Goal: Task Accomplishment & Management: Manage account settings

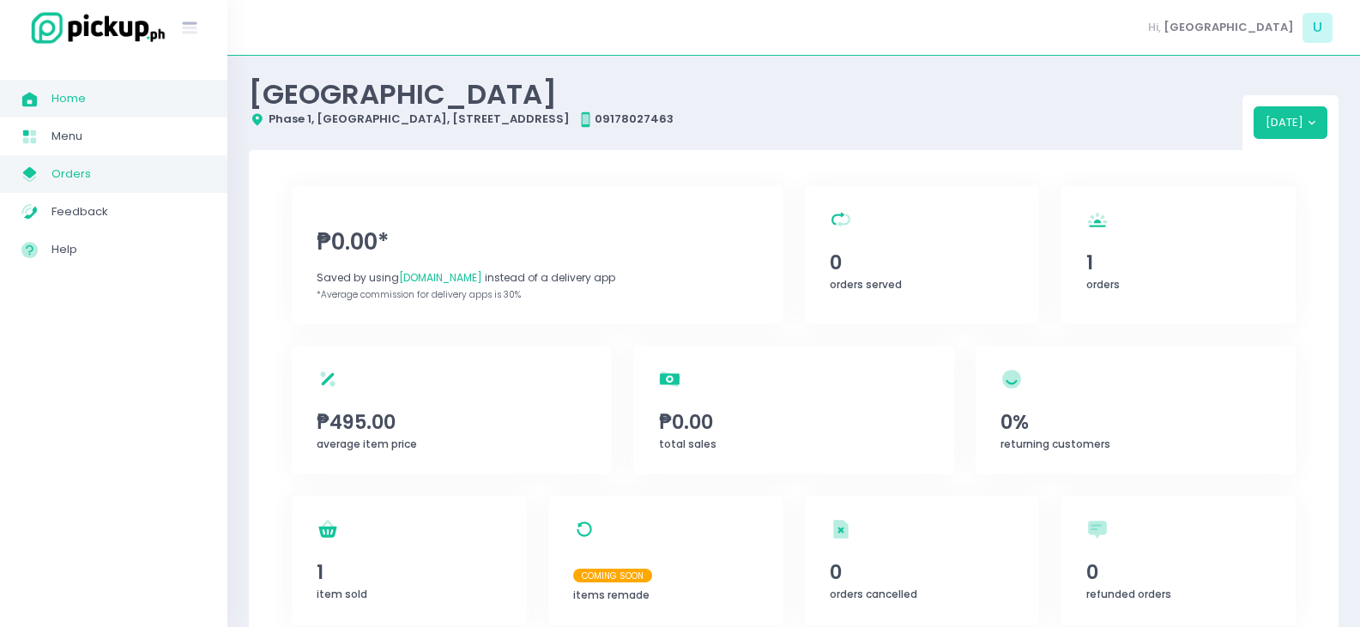
click at [70, 167] on span "Orders" at bounding box center [128, 174] width 154 height 22
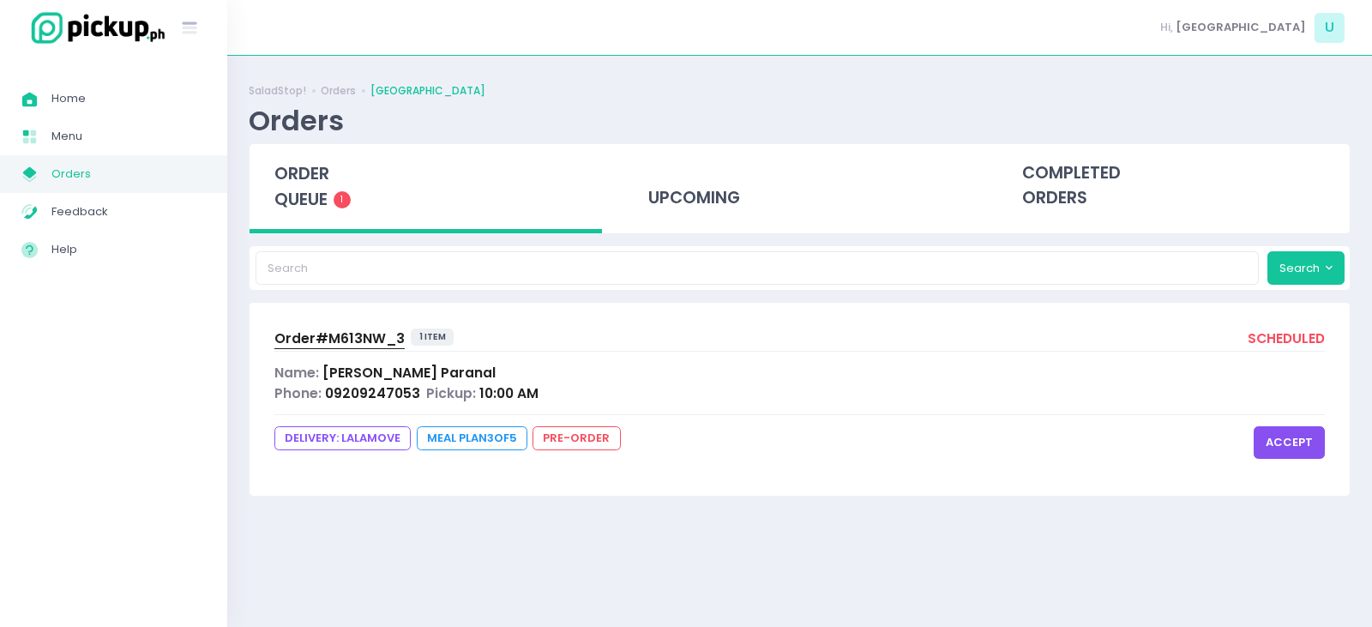
click at [372, 343] on span "Order# M613NW_3" at bounding box center [339, 338] width 130 height 18
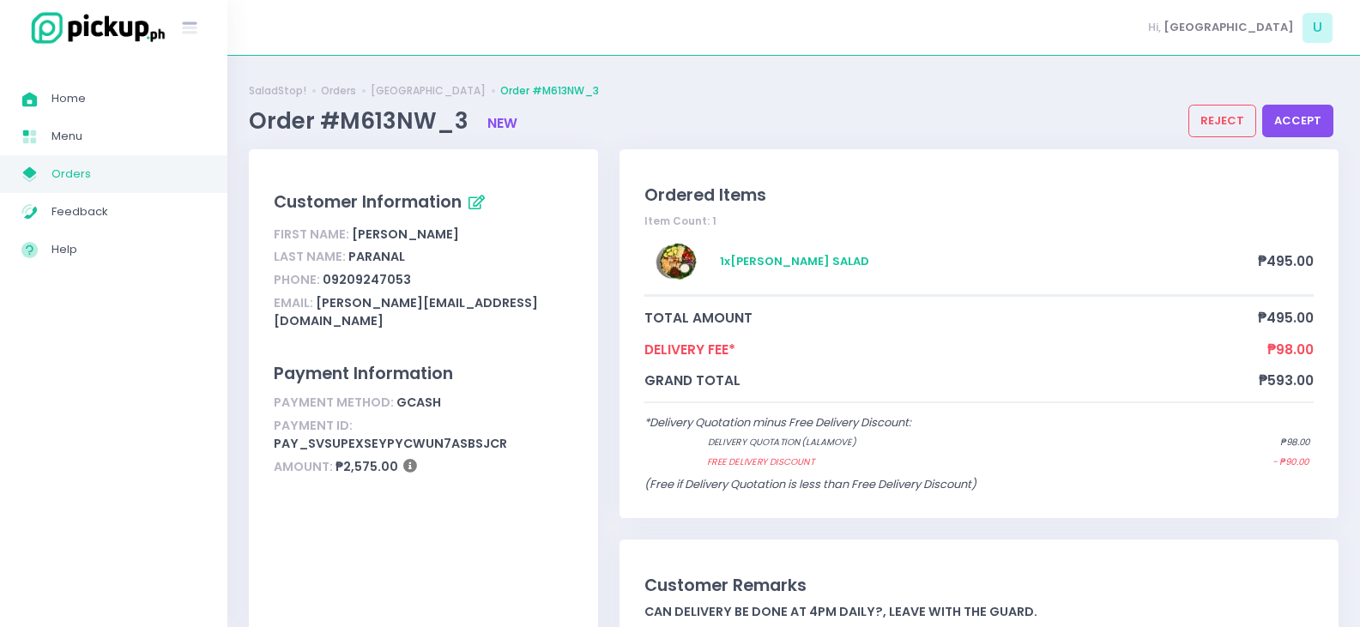
click at [1310, 105] on button "accept" at bounding box center [1297, 121] width 71 height 33
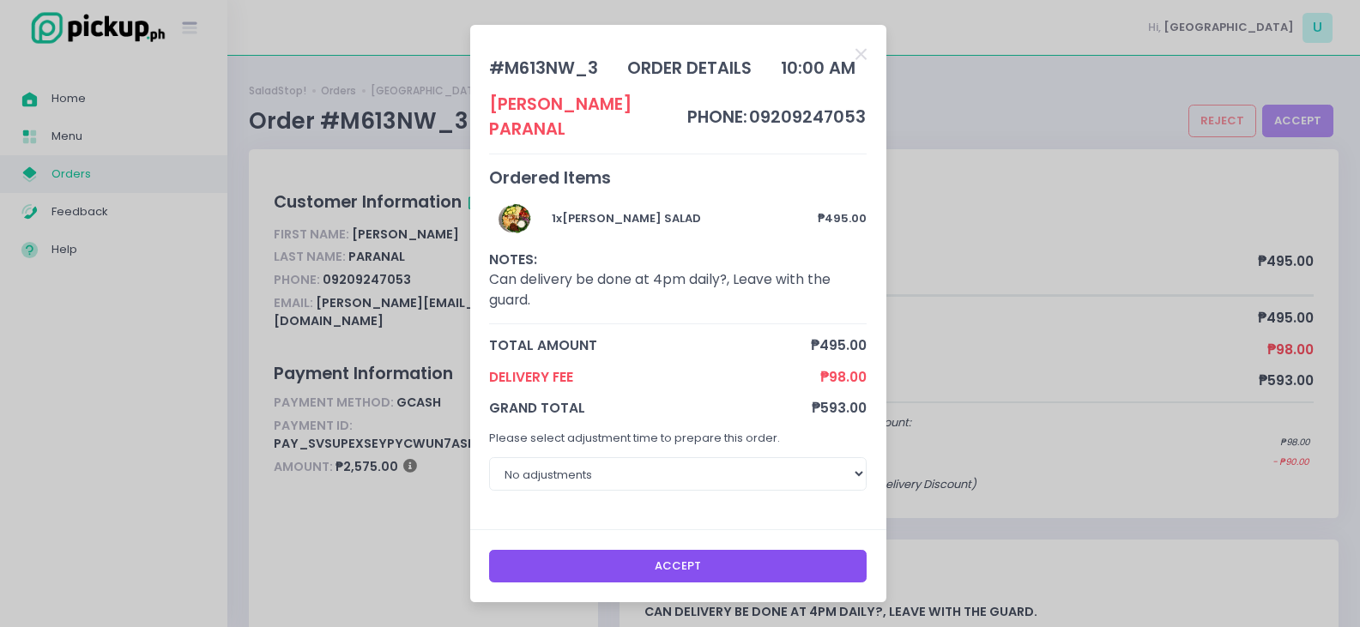
click at [688, 552] on button "Accept" at bounding box center [677, 566] width 377 height 33
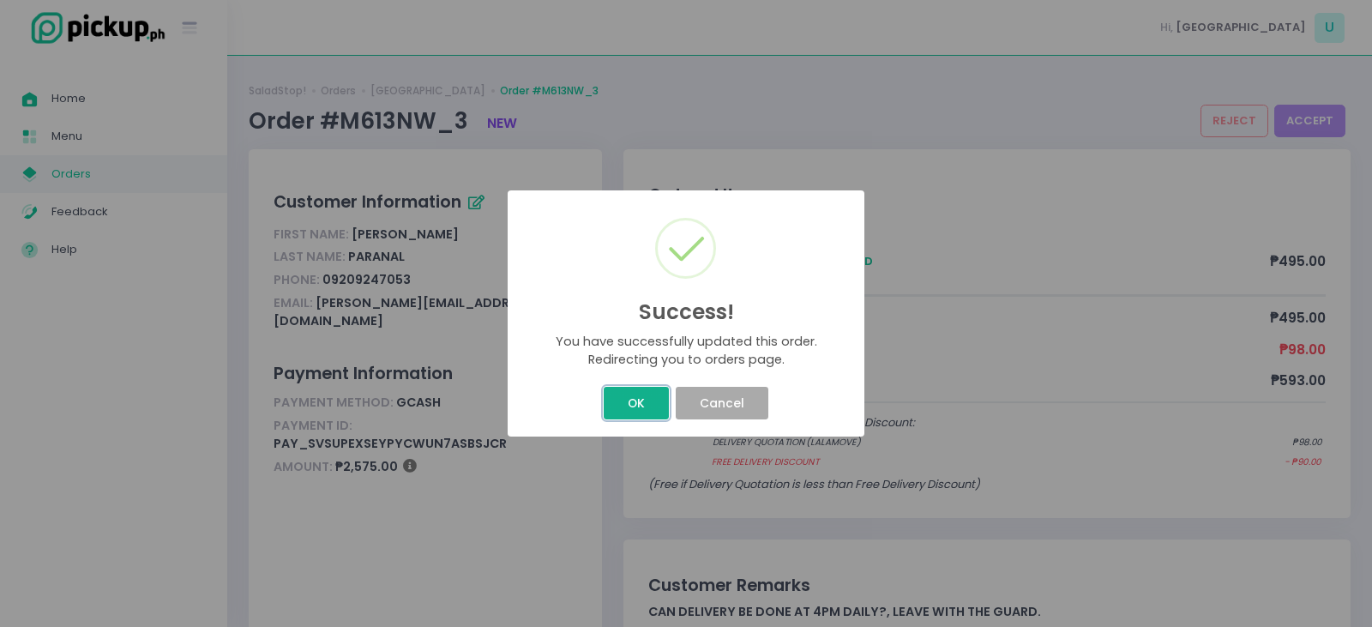
click at [643, 406] on button "OK" at bounding box center [636, 403] width 64 height 33
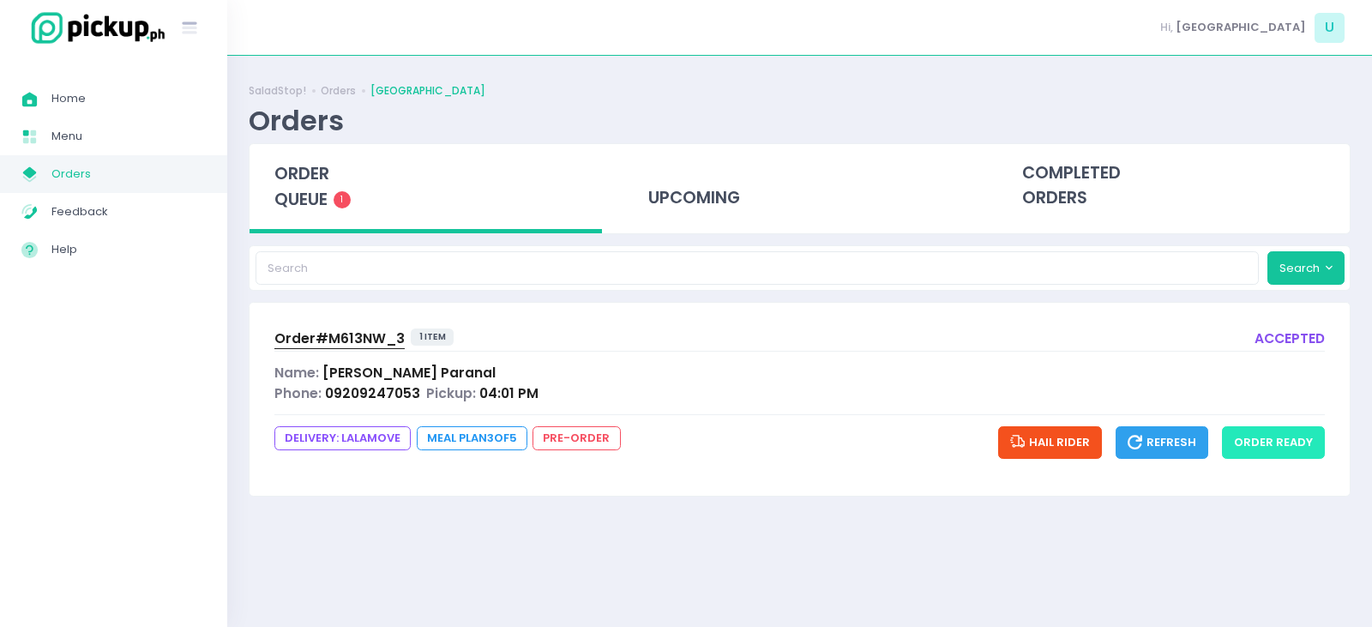
click at [1264, 446] on button "order ready" at bounding box center [1273, 442] width 103 height 33
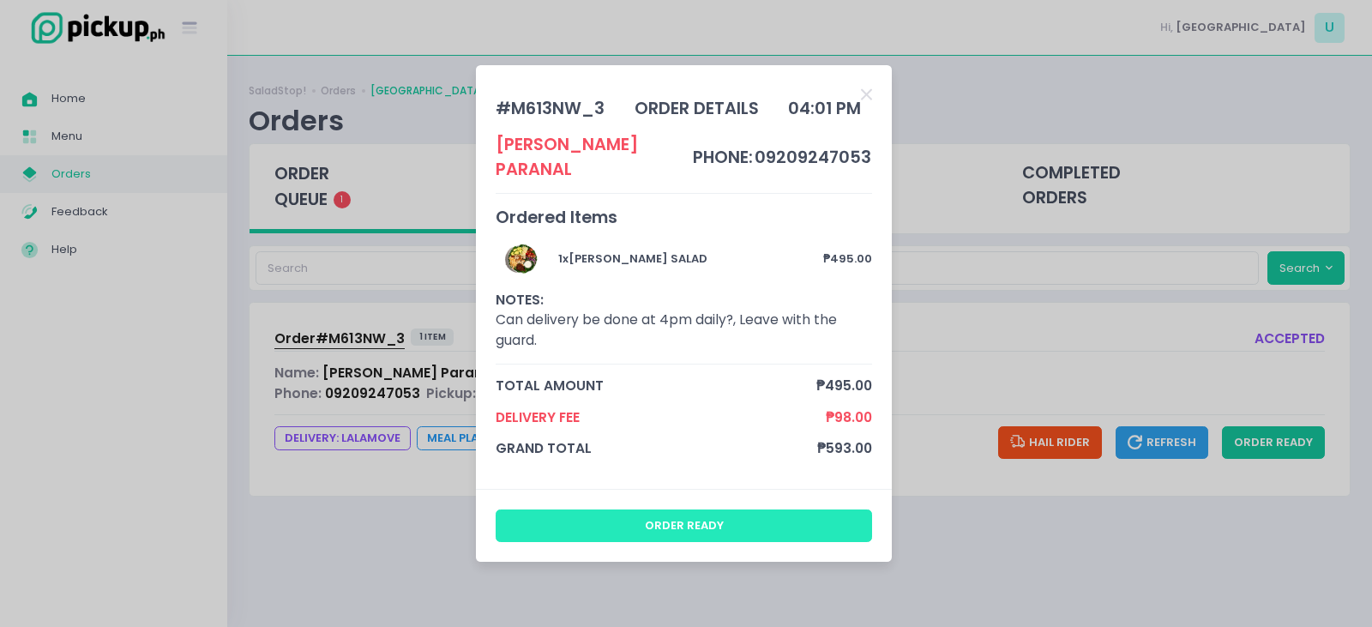
click at [675, 512] on button "order ready" at bounding box center [684, 526] width 377 height 33
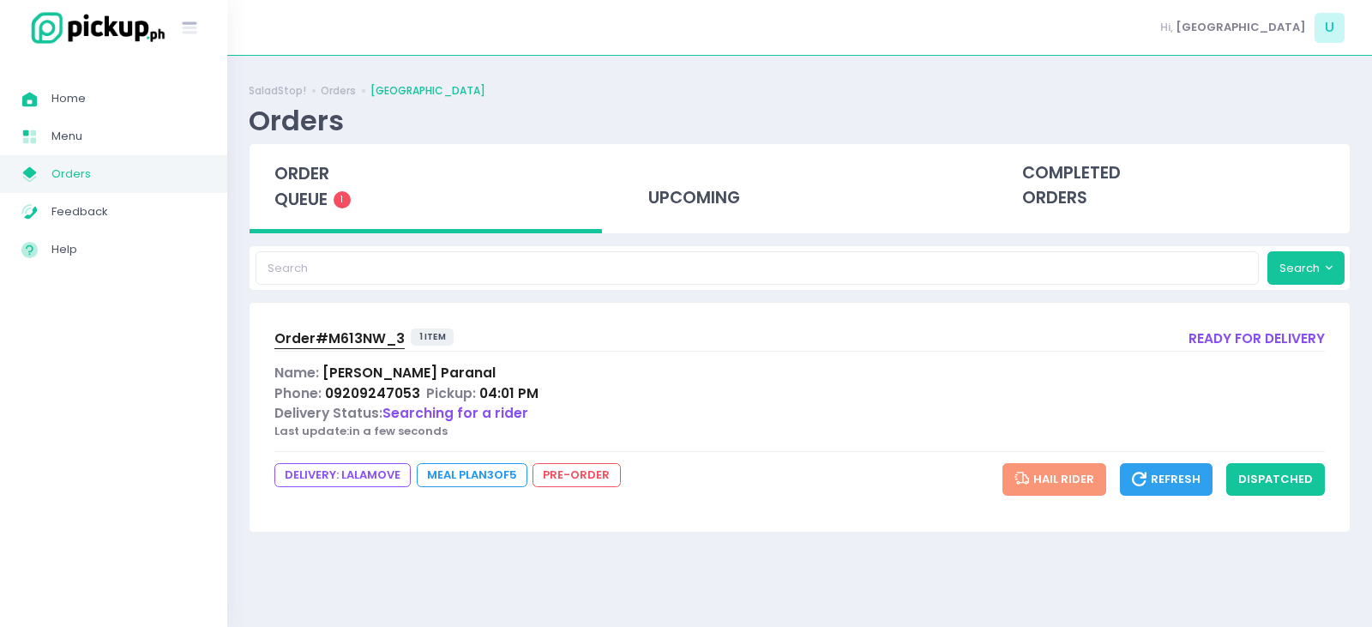
click at [353, 343] on span "Order# M613NW_3" at bounding box center [339, 338] width 130 height 18
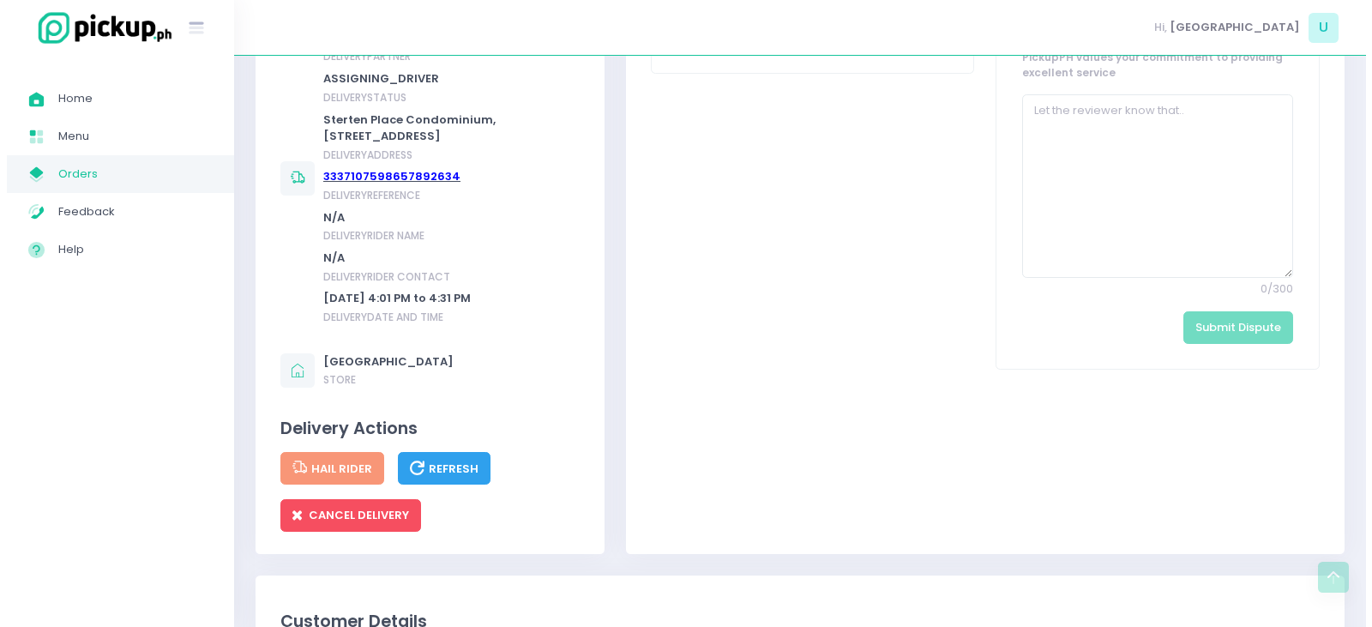
scroll to position [858, 0]
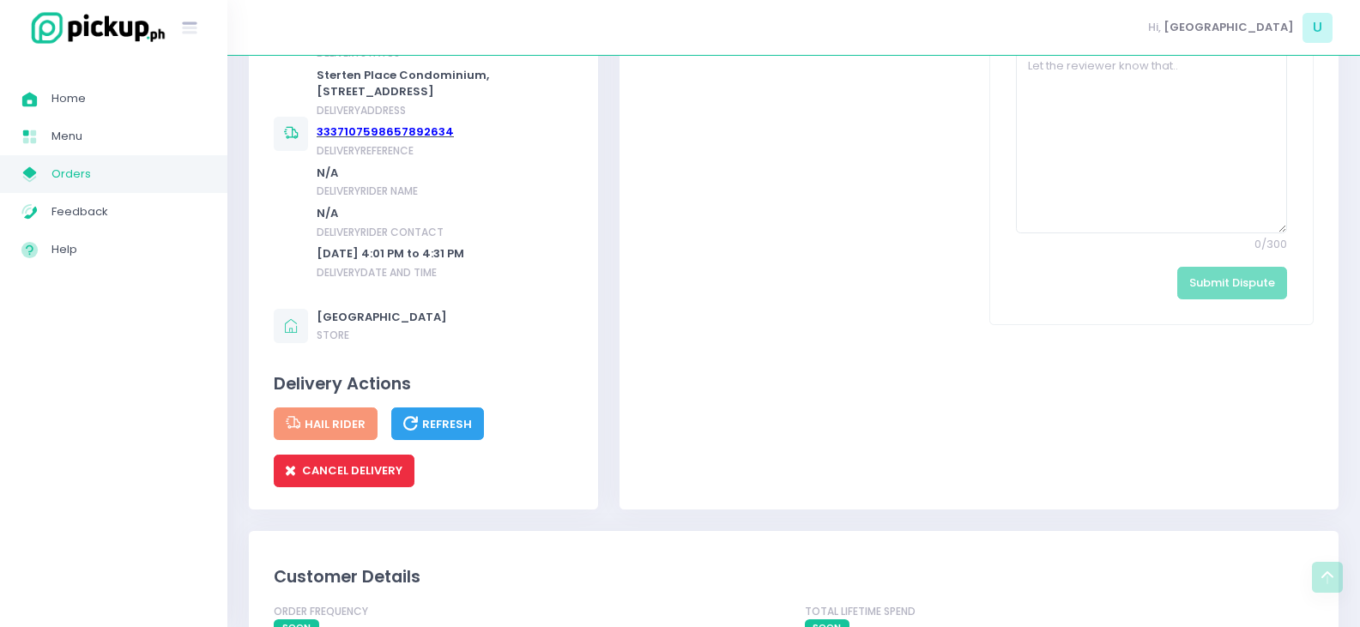
click at [359, 479] on span "CANCEL DELIVERY" at bounding box center [344, 470] width 117 height 16
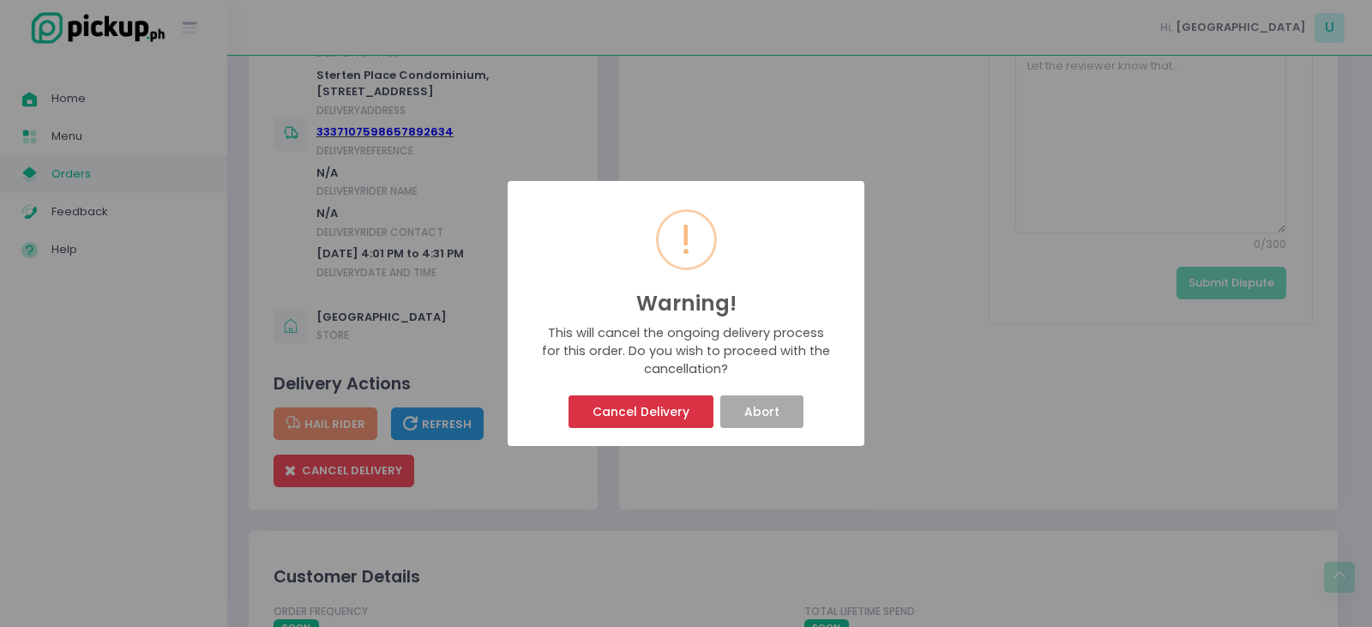
click at [663, 407] on button "Cancel Delivery" at bounding box center [641, 411] width 144 height 33
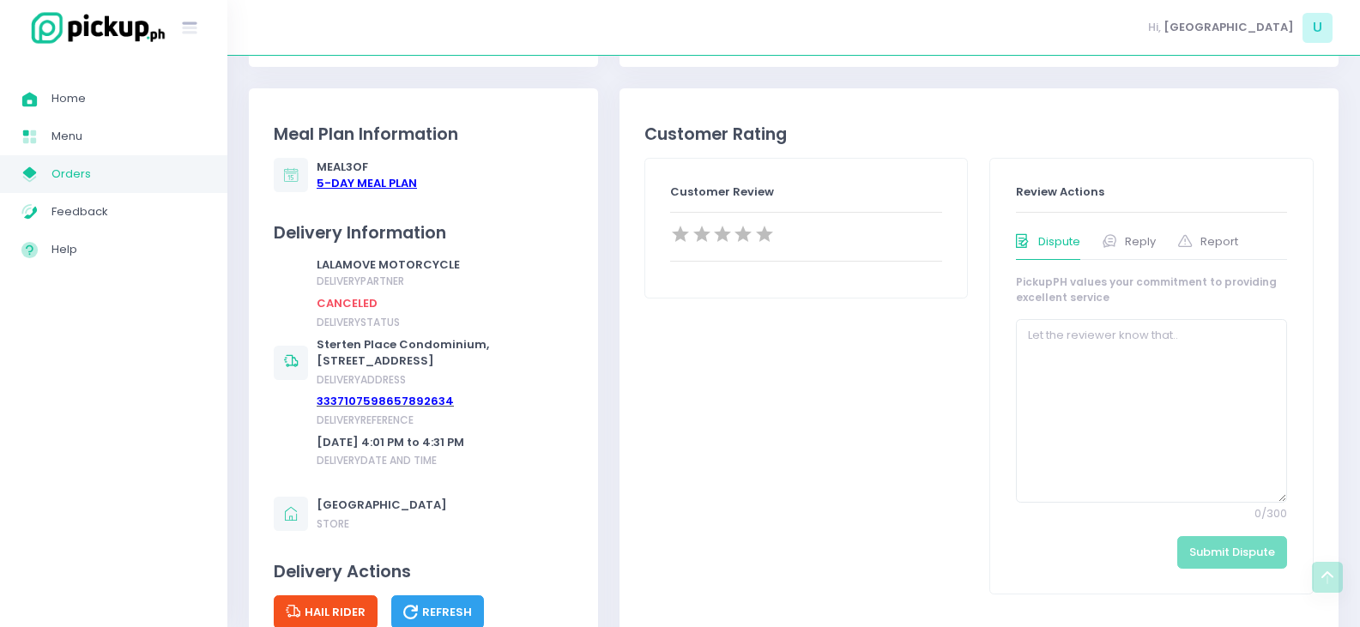
scroll to position [600, 0]
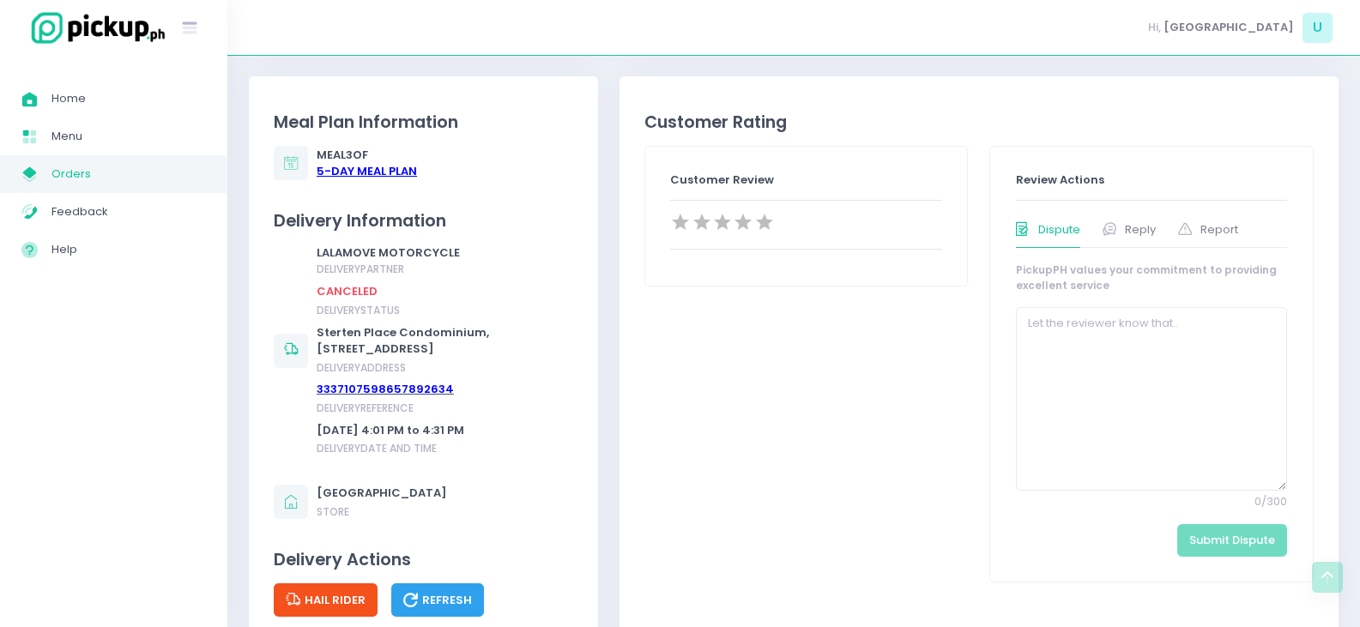
drag, startPoint x: 504, startPoint y: 367, endPoint x: 317, endPoint y: 337, distance: 190.2
click at [317, 337] on div "Sterten Place Condominium, [STREET_ADDRESS]" at bounding box center [442, 340] width 250 height 33
copy div "Sterten Place Condominium, [STREET_ADDRESS]"
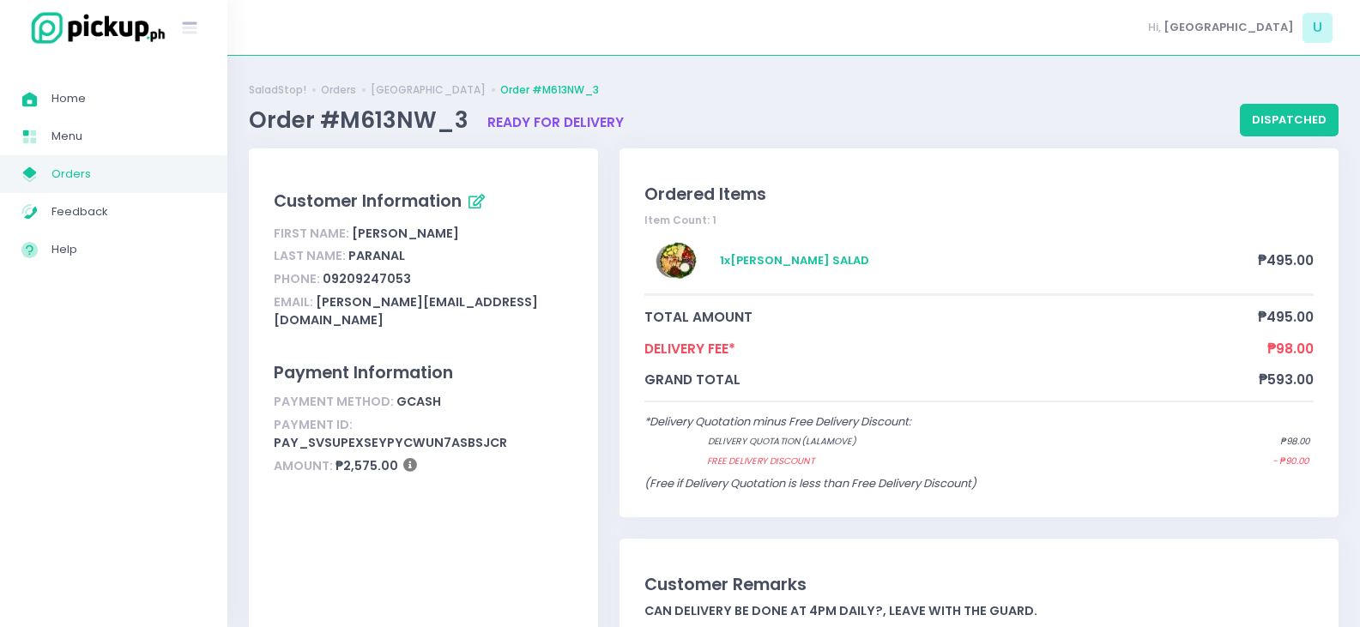
scroll to position [0, 0]
drag, startPoint x: 432, startPoint y: 280, endPoint x: 328, endPoint y: 275, distance: 104.8
click at [328, 275] on div "Phone: [PHONE_NUMBER]" at bounding box center [423, 279] width 299 height 23
copy div "9209247053"
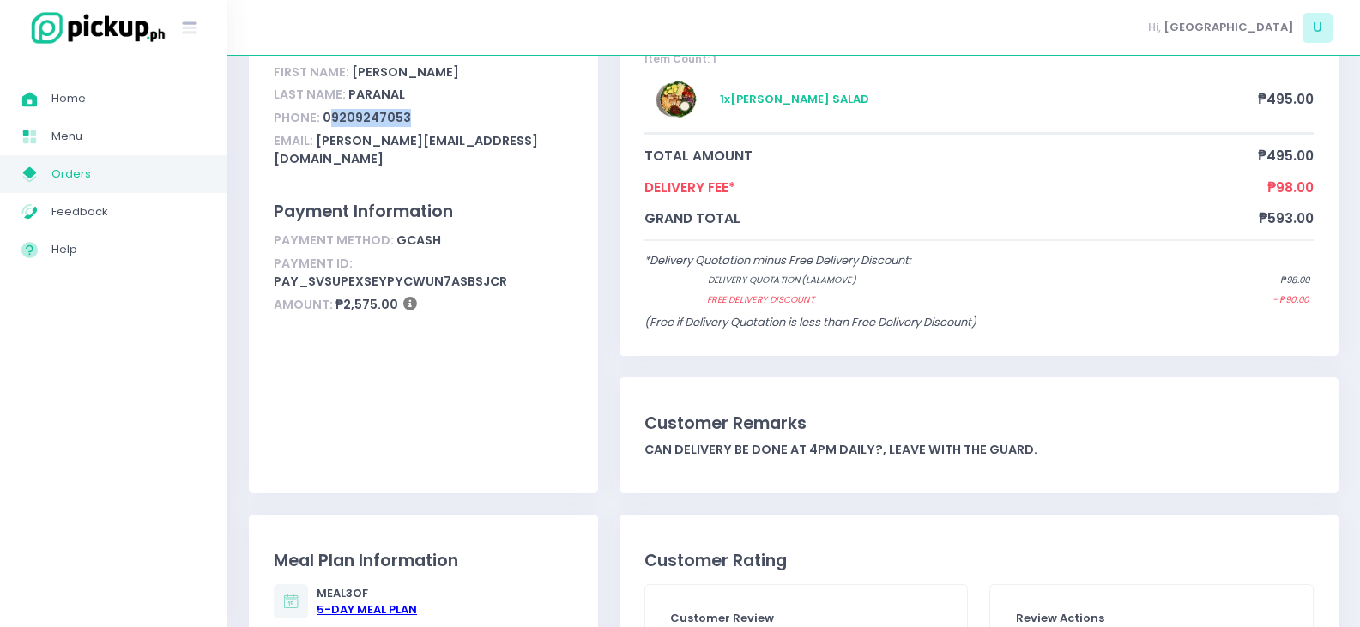
scroll to position [257, 0]
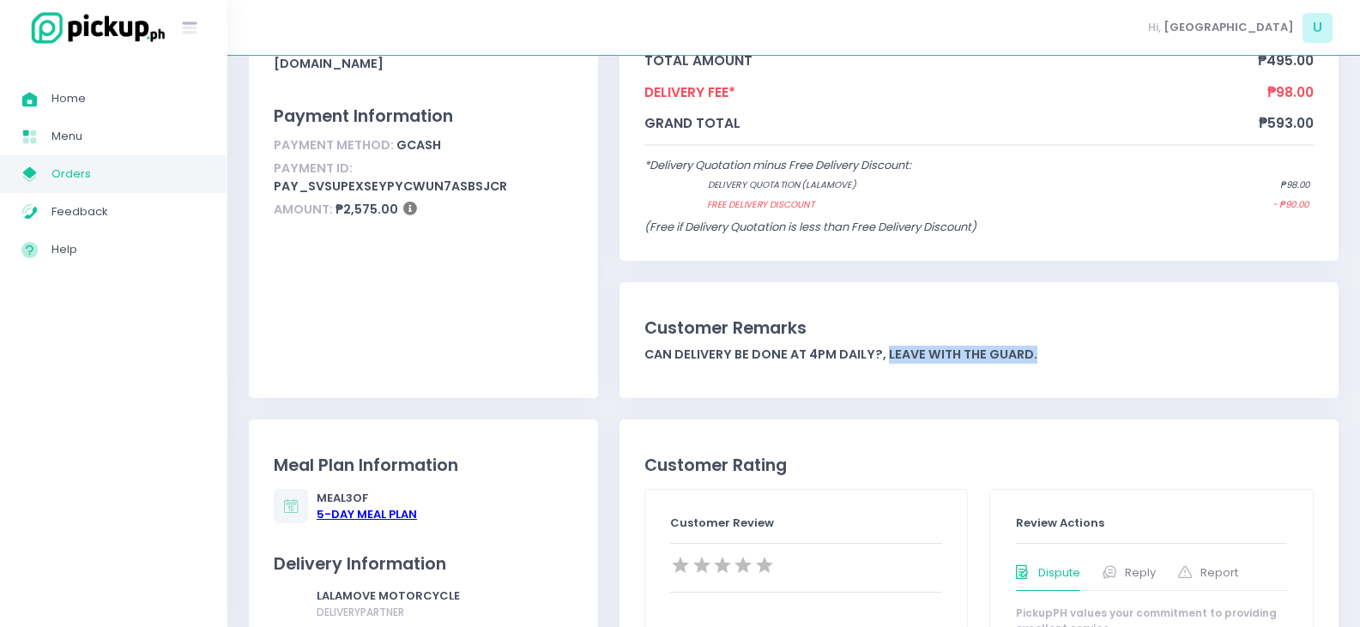
drag, startPoint x: 1039, startPoint y: 356, endPoint x: 883, endPoint y: 357, distance: 156.1
click at [883, 357] on div "Can delivery be done at 4pm daily?, Leave with the guard." at bounding box center [978, 355] width 669 height 18
copy div "Leave with the guard."
click at [79, 164] on span "Orders" at bounding box center [128, 174] width 154 height 22
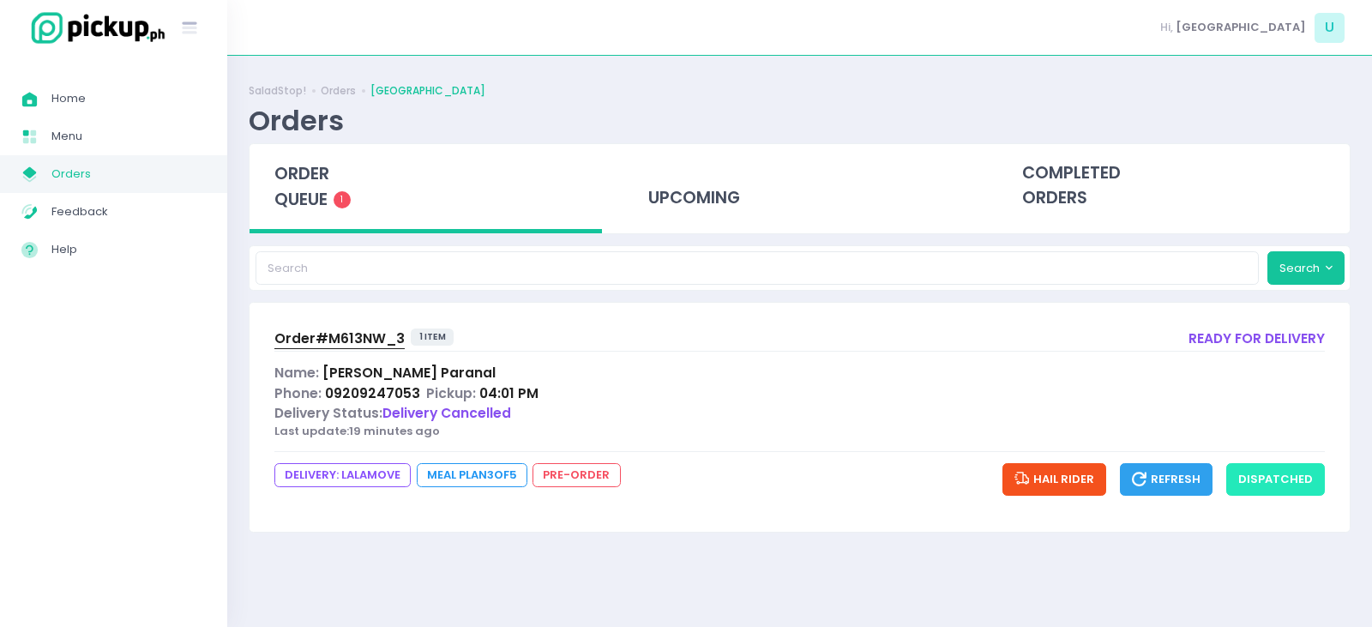
click at [1294, 476] on button "dispatched" at bounding box center [1276, 479] width 99 height 33
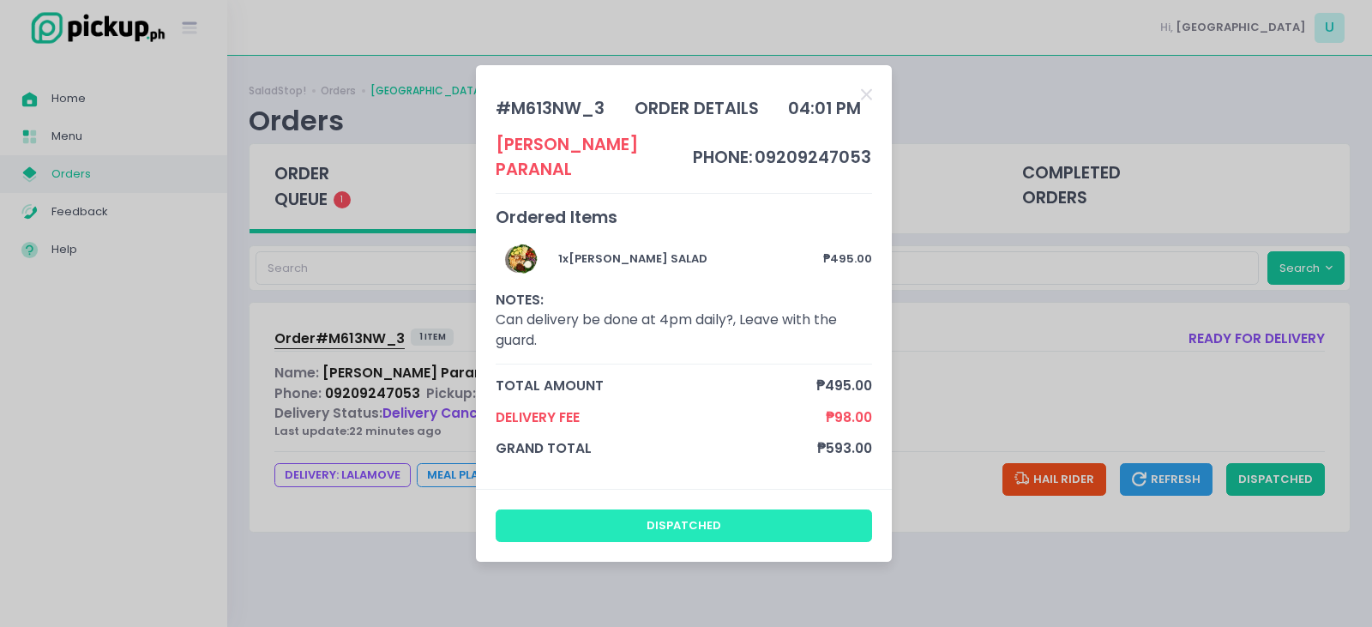
click at [681, 517] on button "dispatched" at bounding box center [684, 526] width 377 height 33
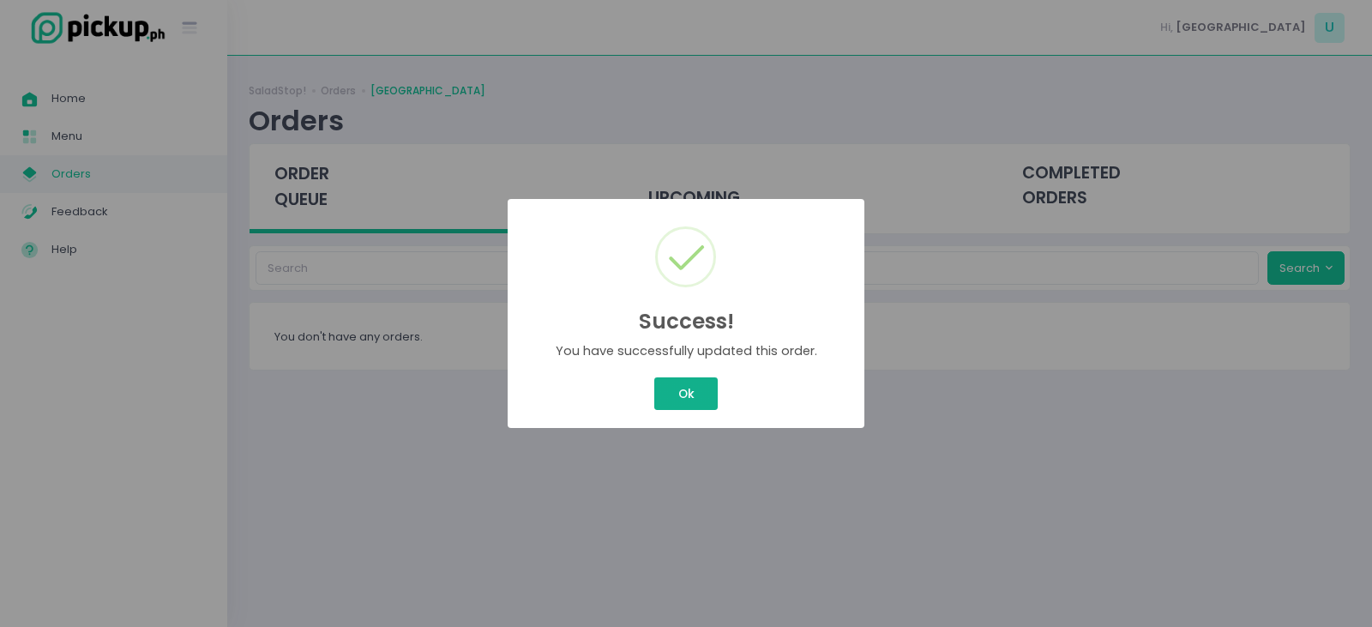
click at [686, 385] on div "Success! × You have successfully updated this order. Ok Cancel" at bounding box center [686, 313] width 1372 height 627
